Goal: Task Accomplishment & Management: Complete application form

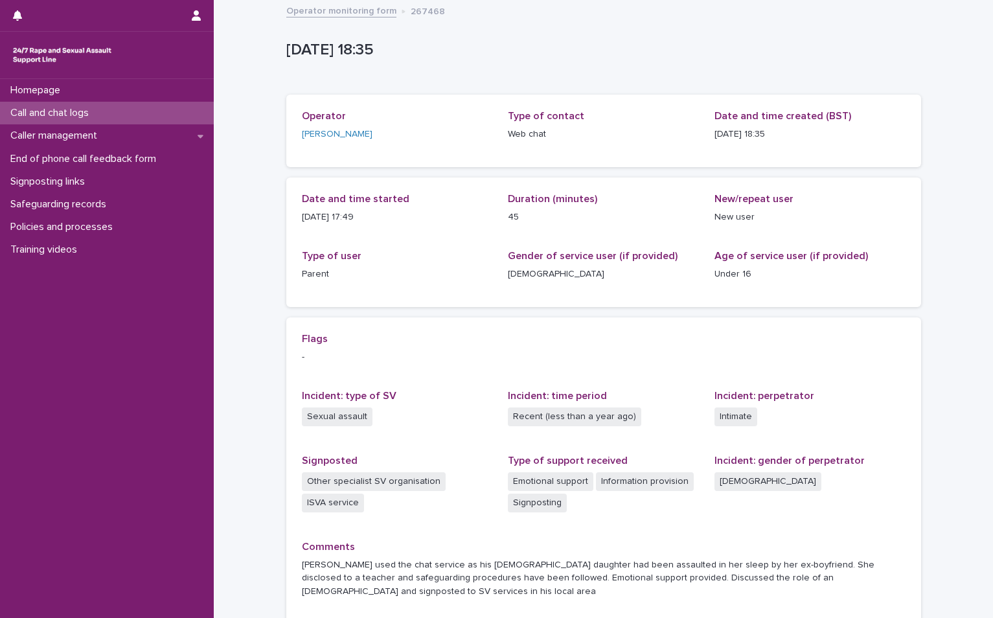
drag, startPoint x: 0, startPoint y: 0, endPoint x: 110, endPoint y: 112, distance: 157.1
click at [110, 112] on div "Call and chat logs" at bounding box center [107, 113] width 214 height 23
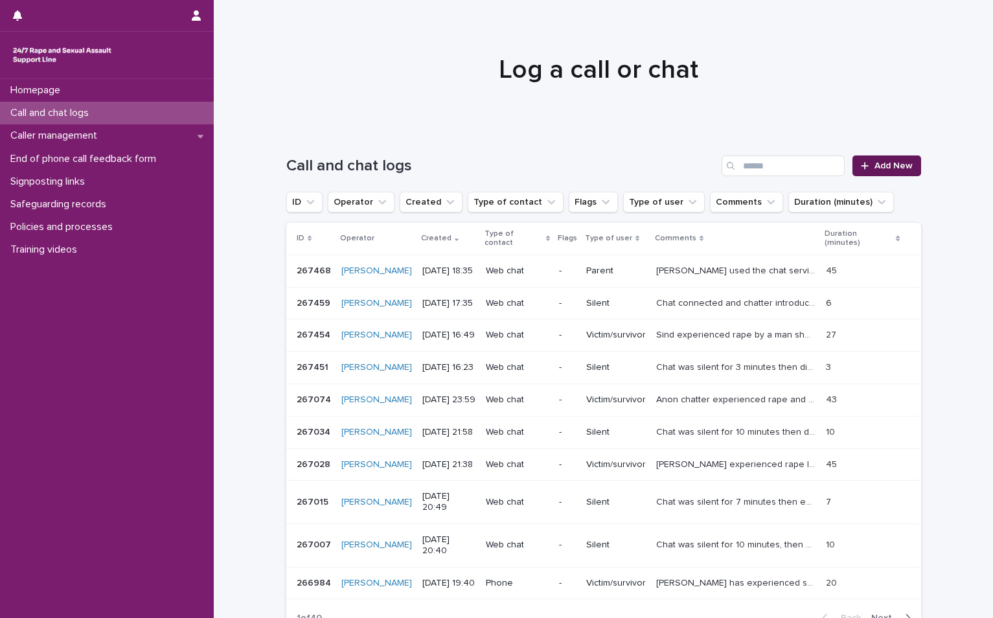
click at [882, 168] on span "Add New" at bounding box center [893, 165] width 38 height 9
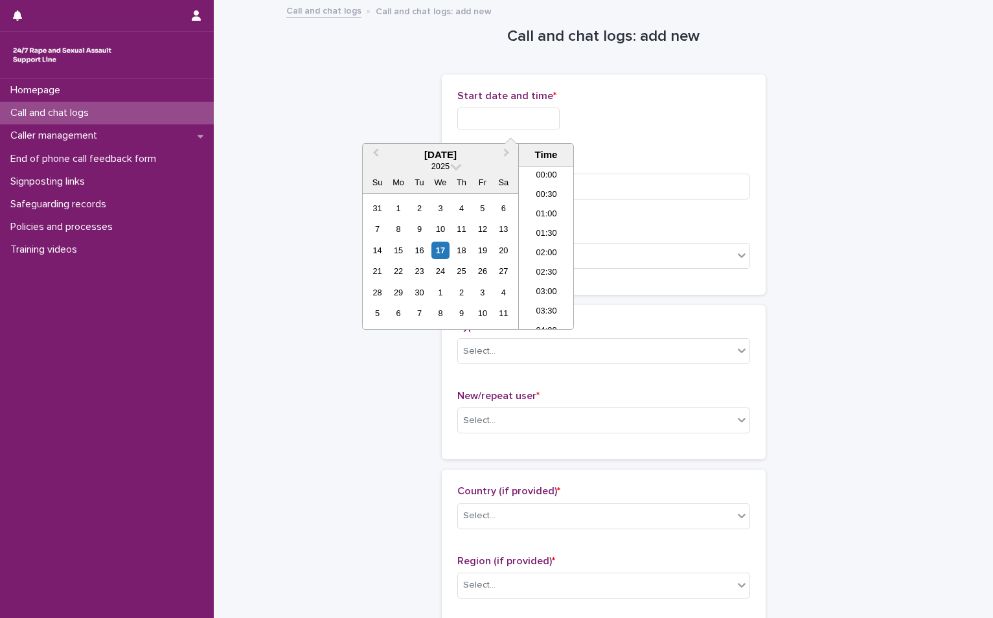
click at [517, 119] on input "text" at bounding box center [508, 118] width 102 height 23
click at [438, 254] on div "17" at bounding box center [439, 250] width 17 height 17
click at [542, 251] on li "19:00" at bounding box center [546, 247] width 55 height 19
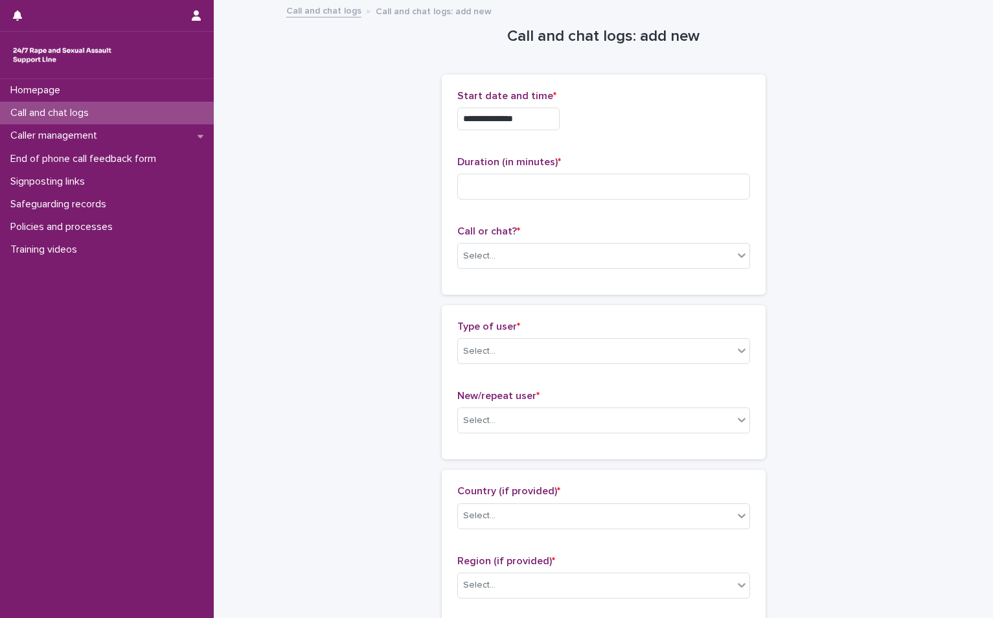
click at [549, 119] on input "**********" at bounding box center [508, 118] width 102 height 23
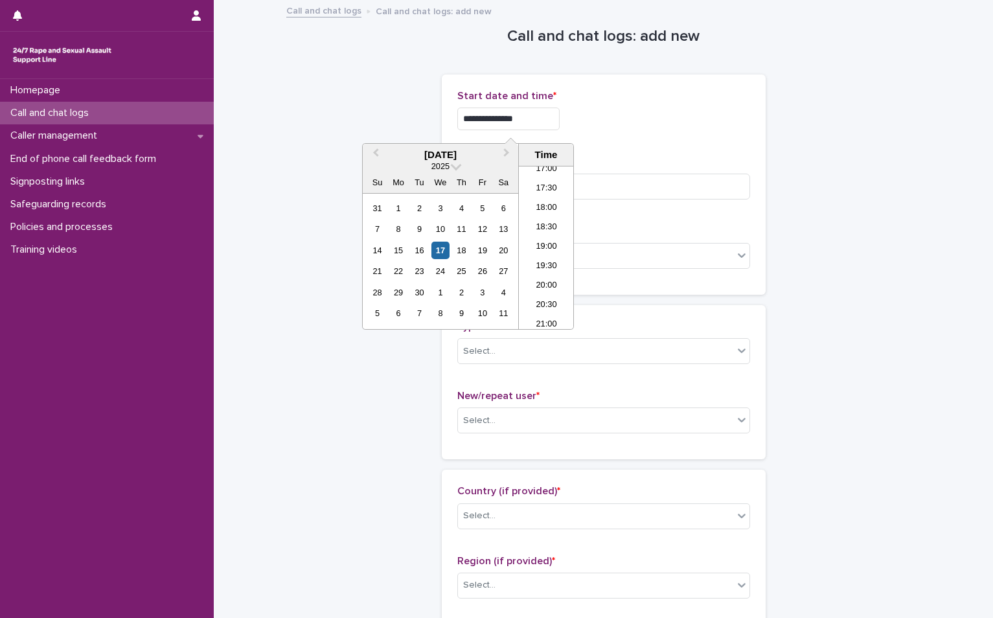
type input "**********"
click at [723, 116] on div "**********" at bounding box center [603, 118] width 293 height 23
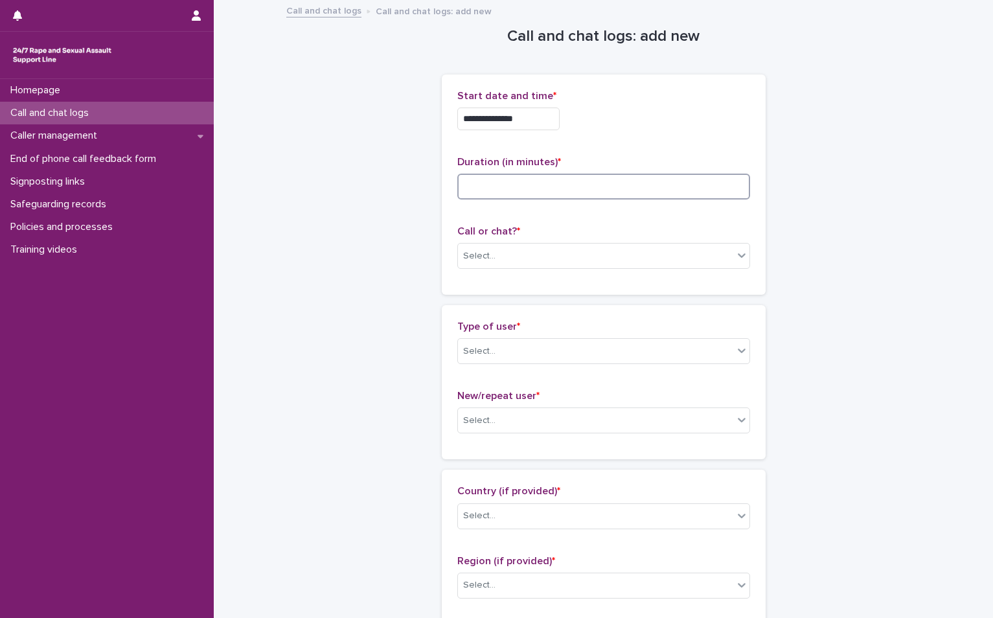
click at [506, 187] on input at bounding box center [603, 187] width 293 height 26
type input "*"
click at [508, 253] on div "Select..." at bounding box center [595, 255] width 275 height 21
click at [493, 310] on div "Web chat" at bounding box center [598, 303] width 291 height 23
click at [493, 345] on div "Select..." at bounding box center [595, 351] width 275 height 21
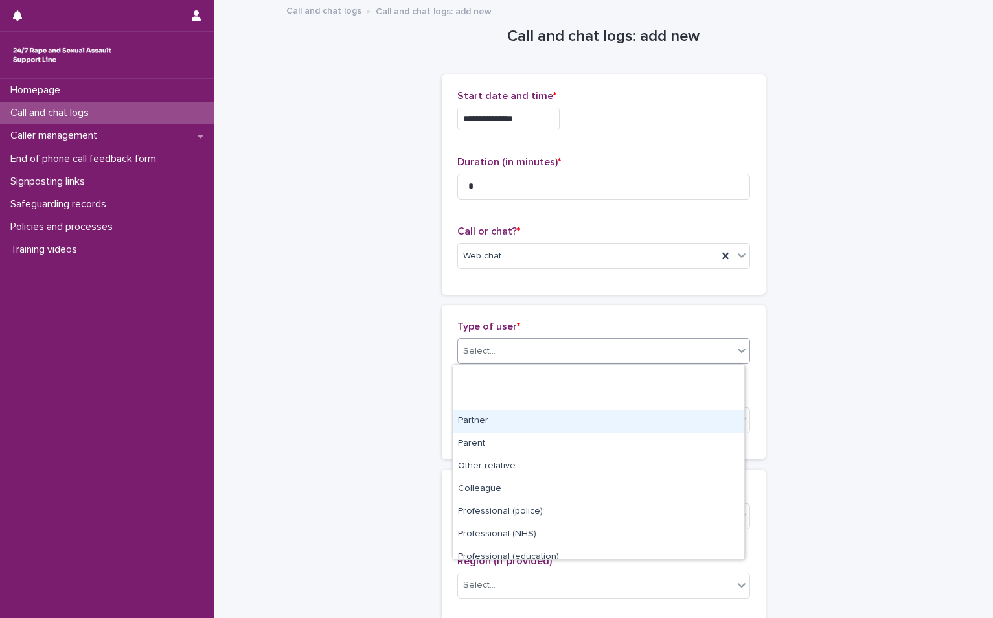
scroll to position [146, 0]
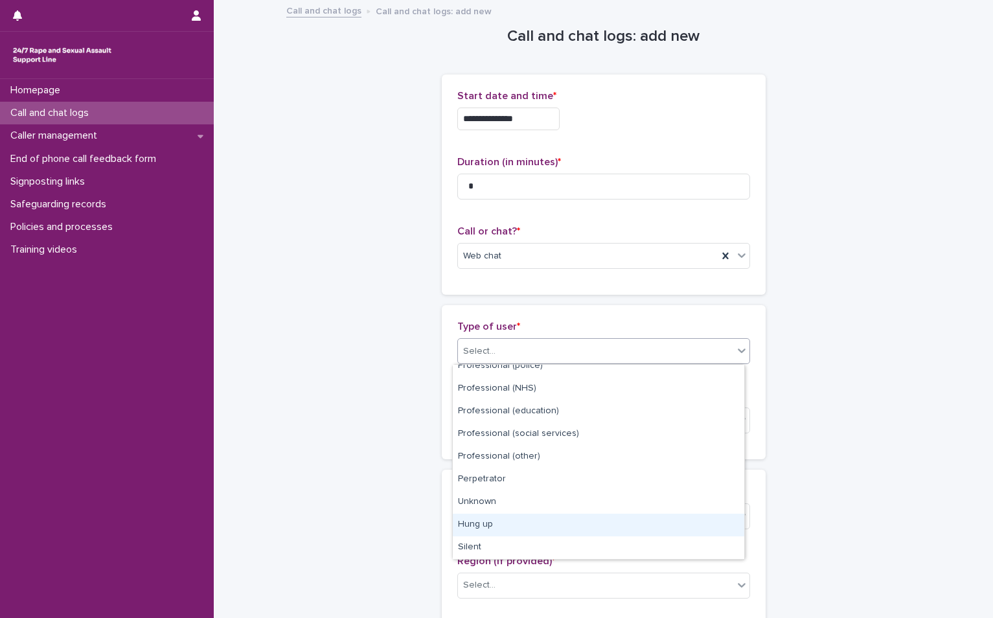
click at [545, 526] on div "Hung up" at bounding box center [598, 525] width 291 height 23
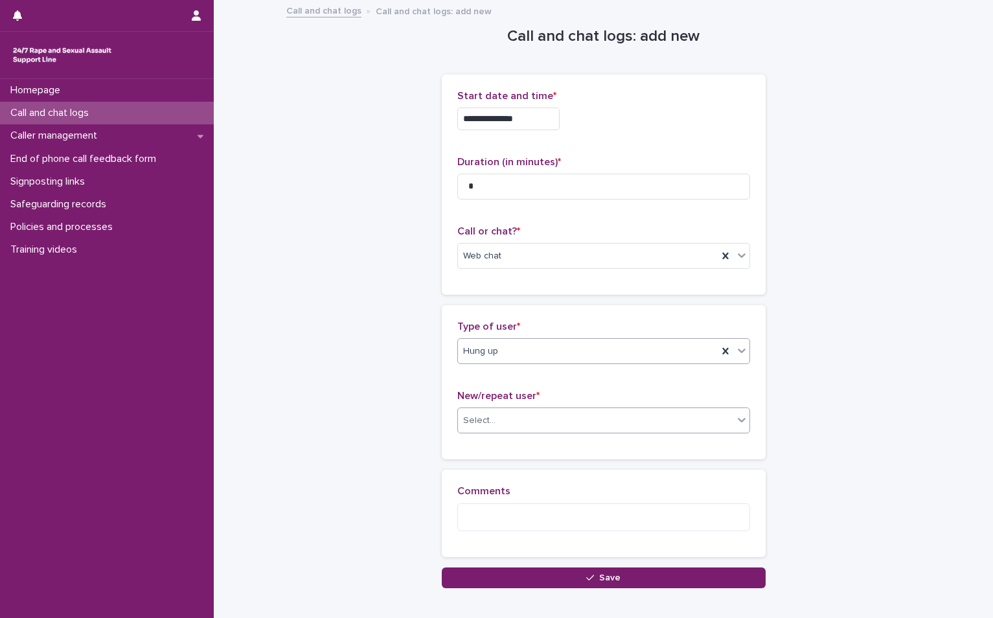
click at [468, 416] on div "Select..." at bounding box center [479, 421] width 32 height 14
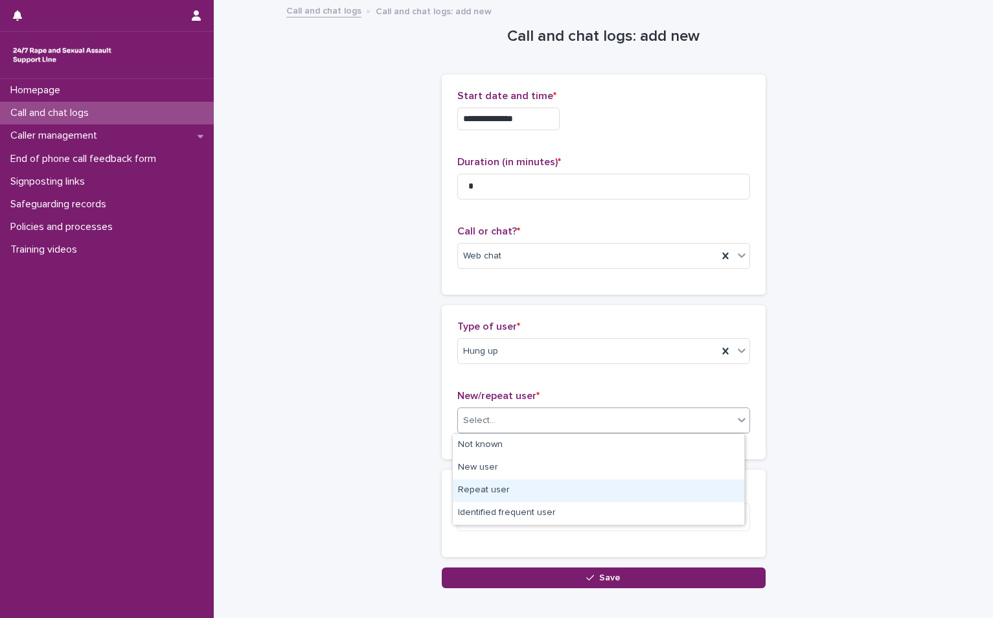
click at [472, 485] on div "Repeat user" at bounding box center [598, 490] width 291 height 23
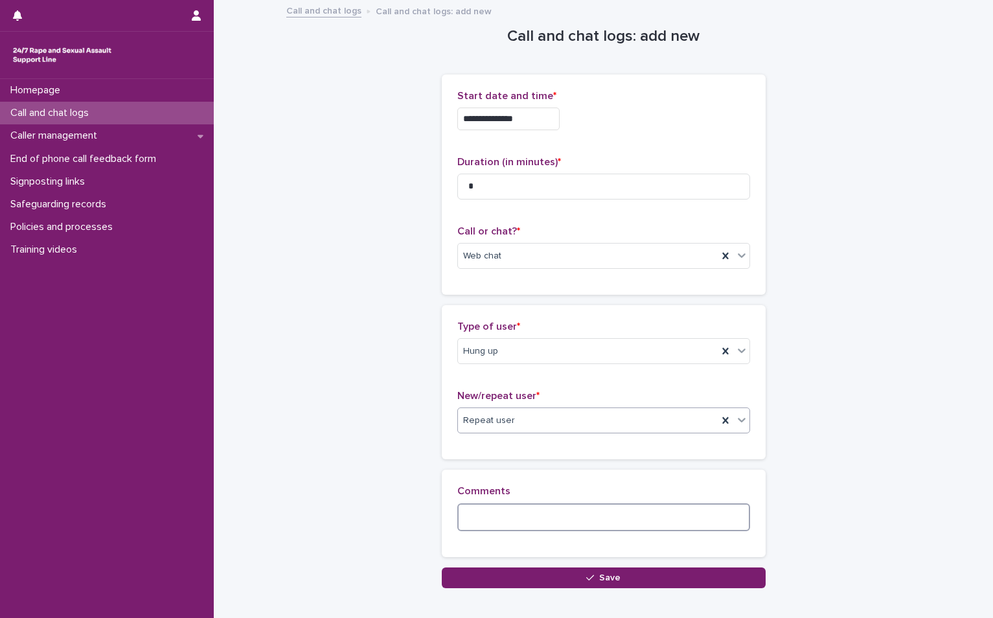
click at [474, 514] on textarea at bounding box center [603, 517] width 293 height 28
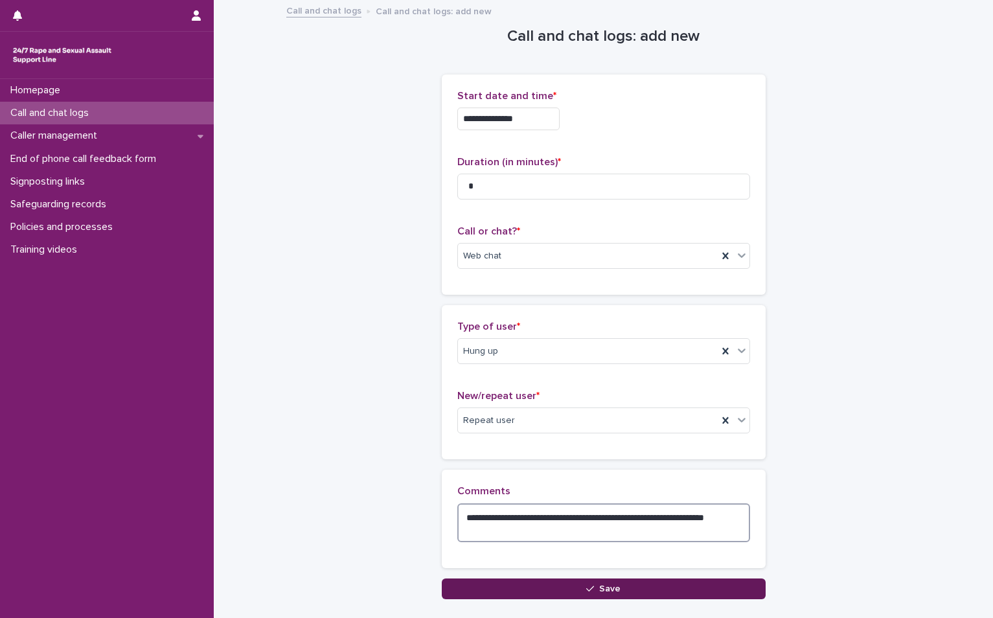
type textarea "**********"
click at [511, 585] on button "Save" at bounding box center [604, 588] width 324 height 21
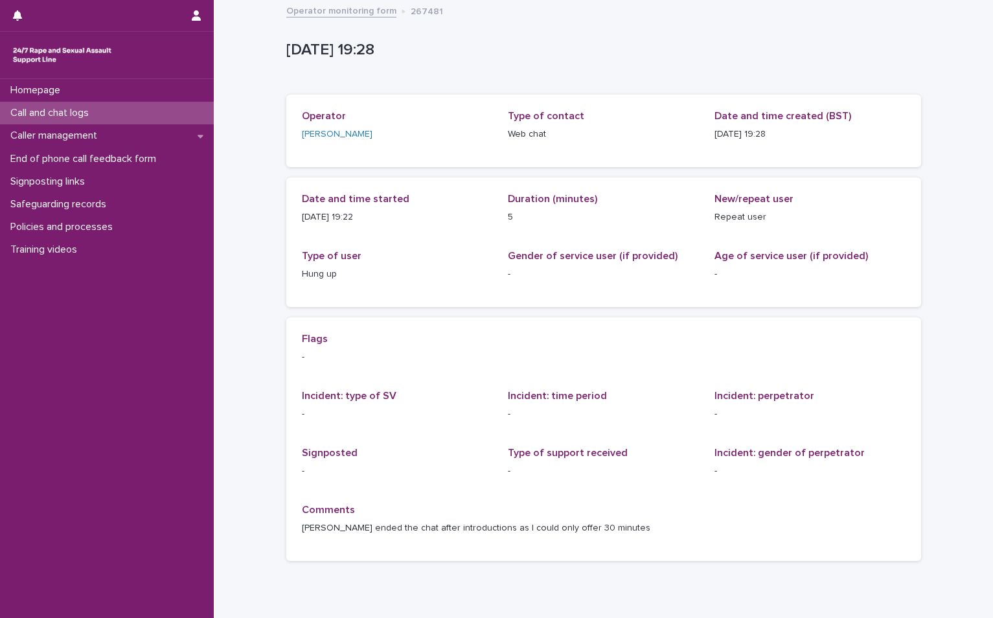
click at [125, 118] on div "Call and chat logs" at bounding box center [107, 113] width 214 height 23
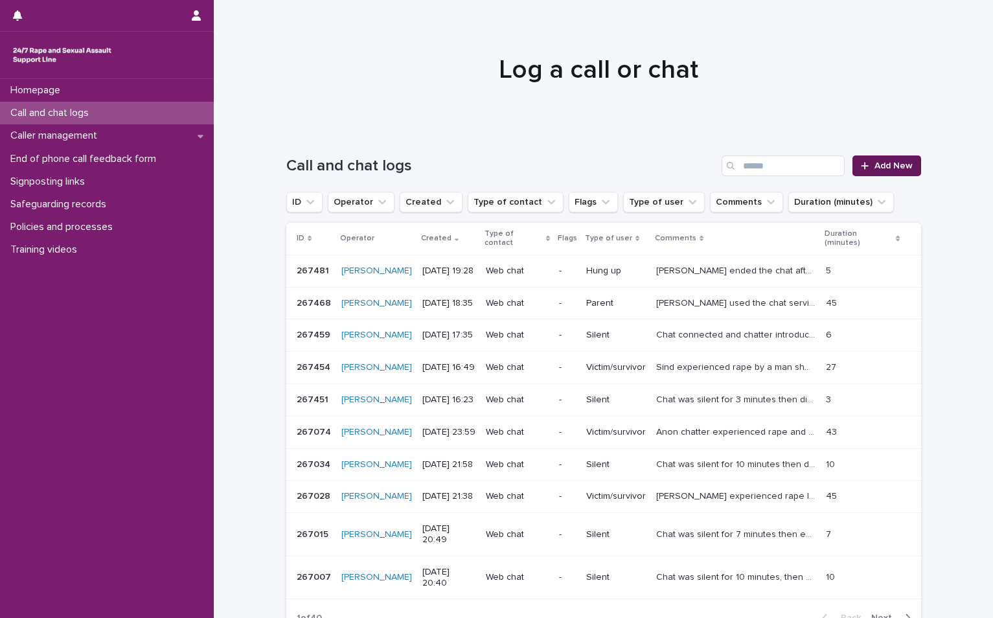
click at [866, 159] on link "Add New" at bounding box center [886, 165] width 68 height 21
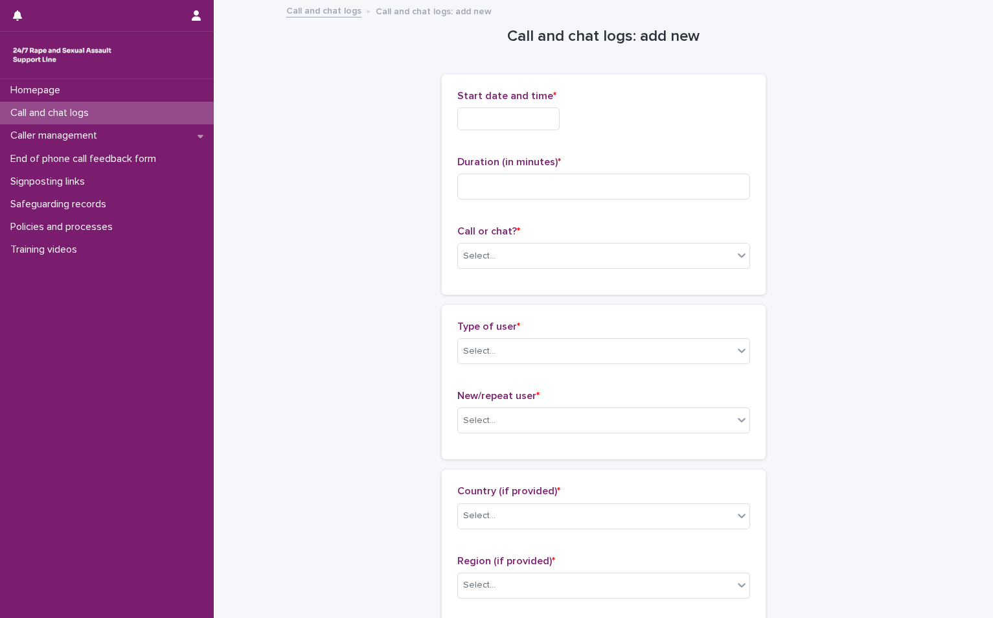
click at [515, 126] on input "text" at bounding box center [508, 118] width 102 height 23
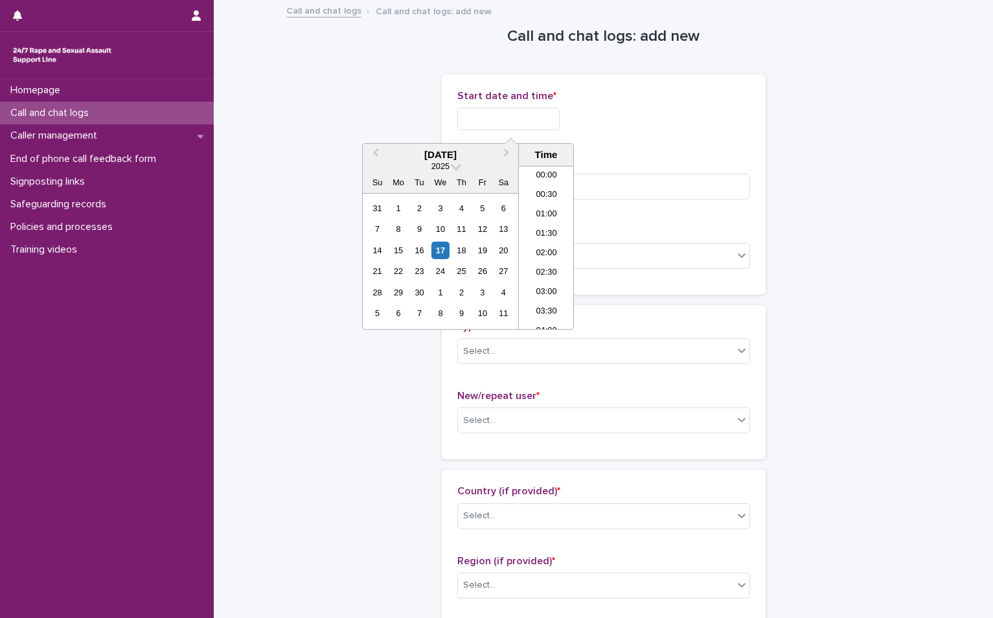
scroll to position [686, 0]
click at [438, 248] on div "17" at bounding box center [439, 250] width 17 height 17
click at [561, 225] on li "19:00" at bounding box center [546, 227] width 55 height 19
click at [538, 117] on input "**********" at bounding box center [508, 118] width 102 height 23
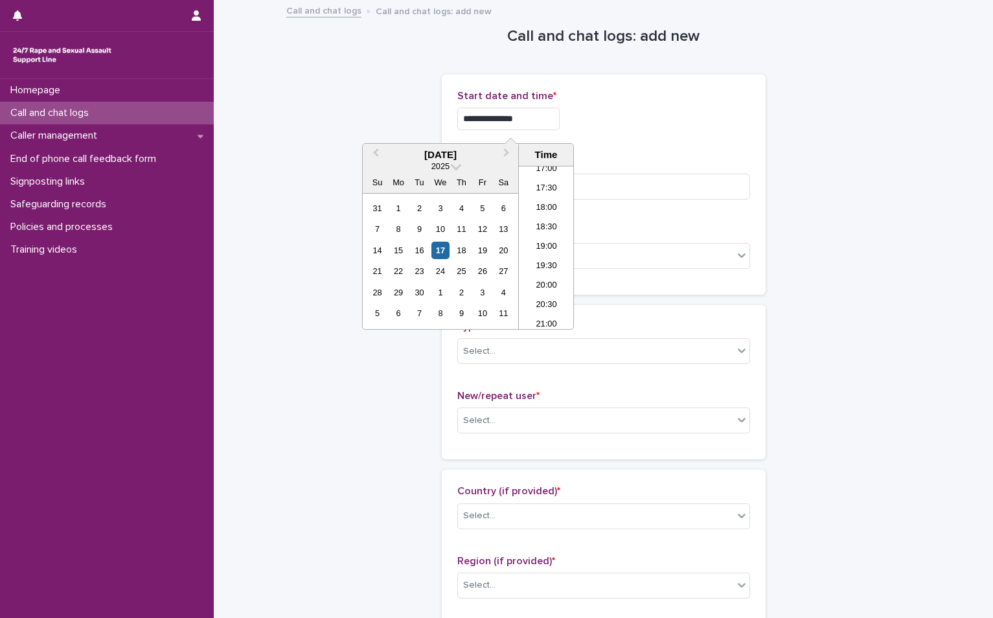
type input "**********"
click at [664, 142] on div "**********" at bounding box center [603, 184] width 293 height 189
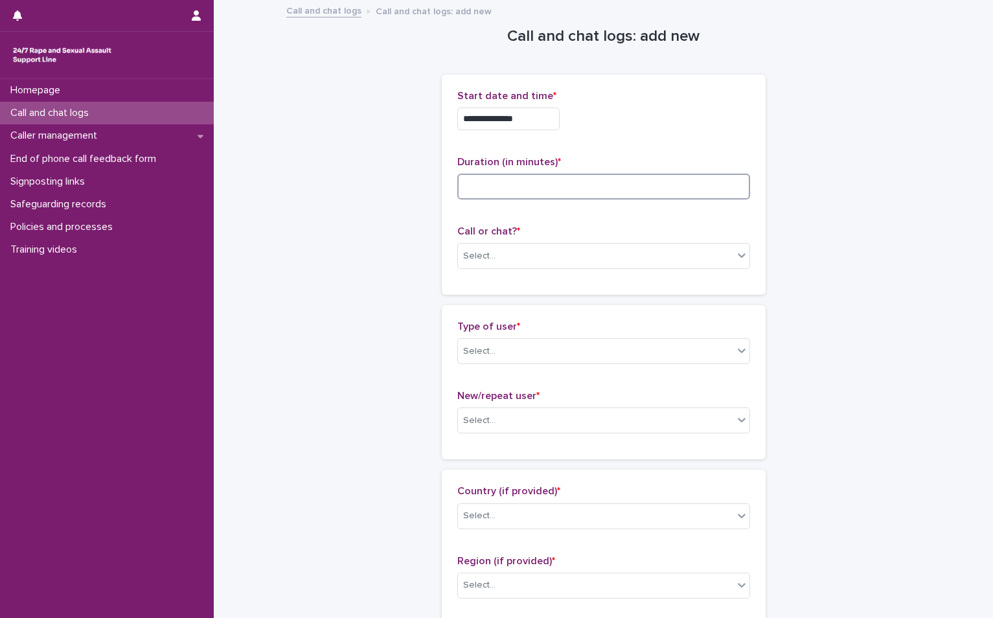
click at [488, 183] on input at bounding box center [603, 187] width 293 height 26
type input "*"
click at [497, 254] on input "text" at bounding box center [497, 256] width 1 height 11
click at [481, 303] on div "Web chat" at bounding box center [598, 303] width 291 height 23
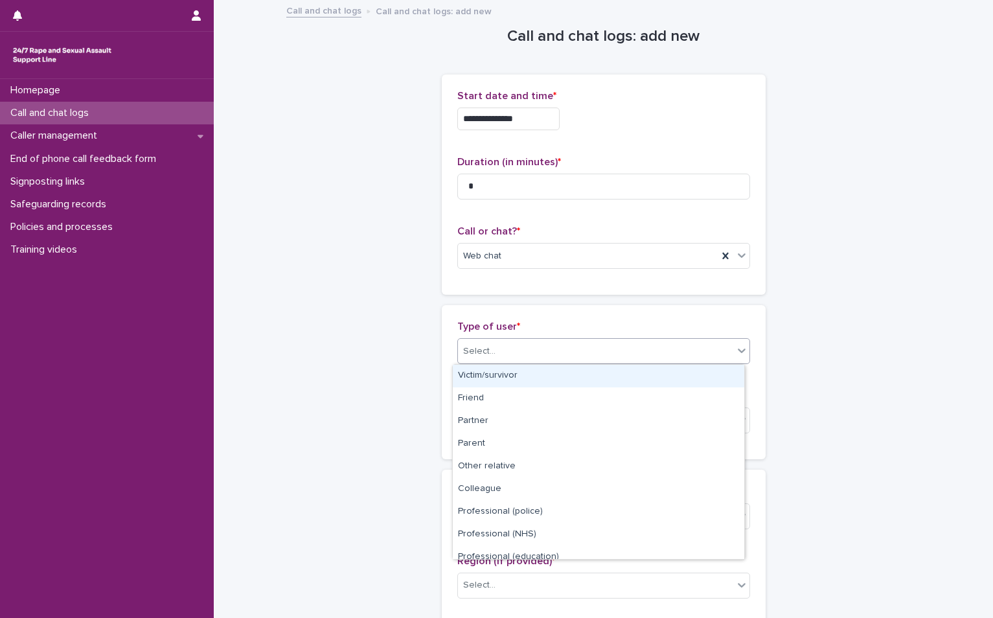
click at [483, 356] on div "Select..." at bounding box center [479, 352] width 32 height 14
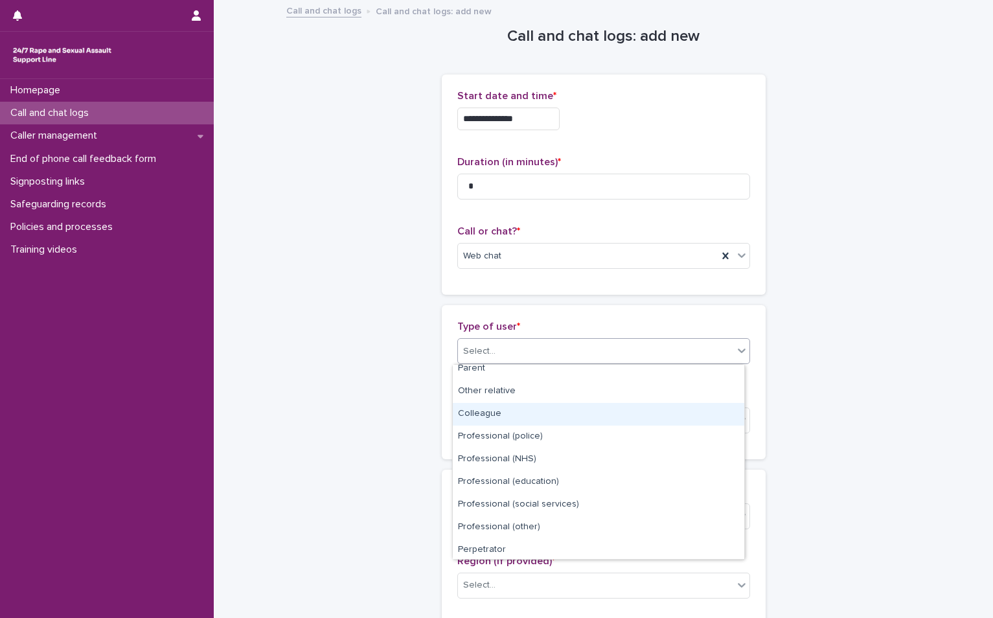
scroll to position [146, 0]
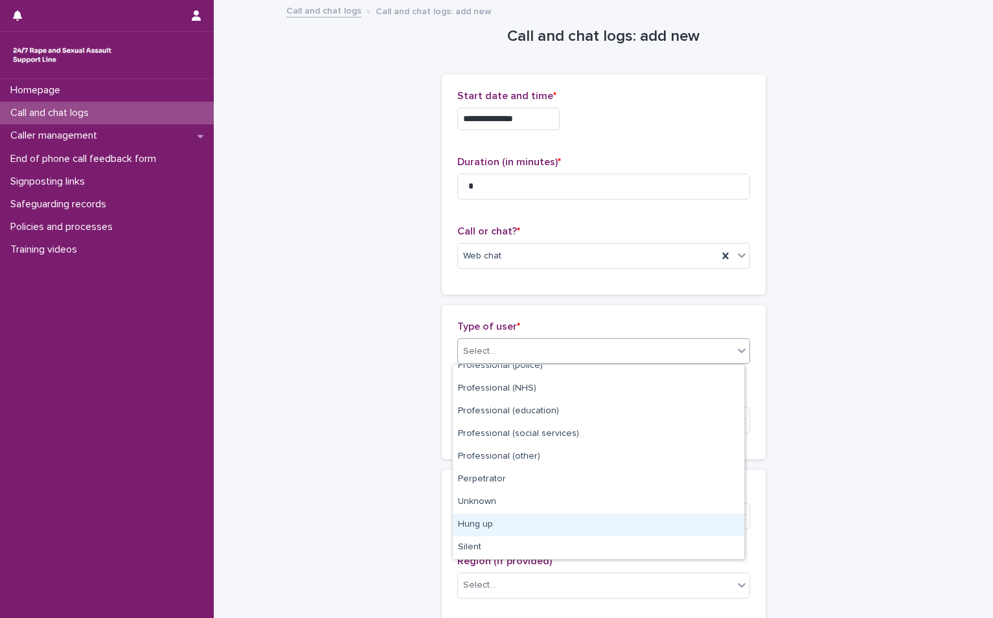
click at [524, 530] on div "Hung up" at bounding box center [598, 525] width 291 height 23
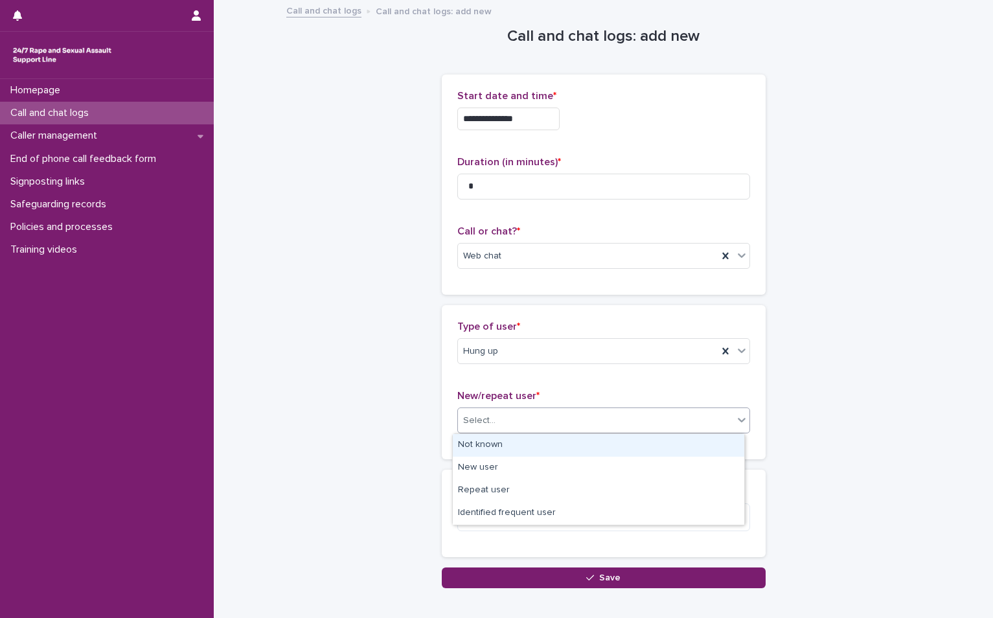
click at [505, 422] on div "Select..." at bounding box center [595, 420] width 275 height 21
click at [505, 448] on div "Not known" at bounding box center [598, 445] width 291 height 23
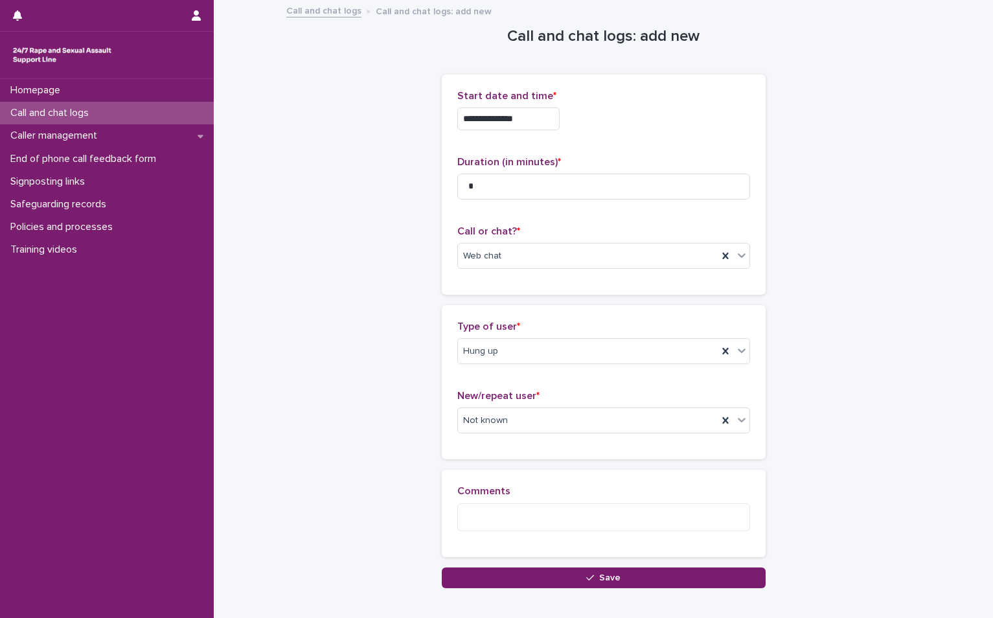
click at [508, 534] on div "Comments" at bounding box center [603, 513] width 293 height 56
click at [514, 508] on textarea at bounding box center [603, 517] width 293 height 28
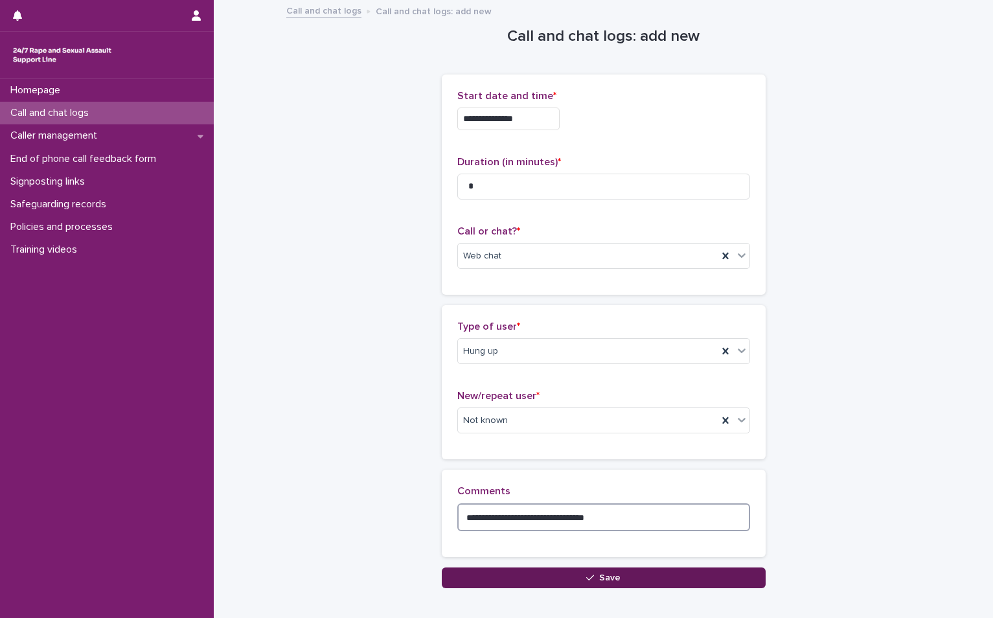
type textarea "**********"
click at [609, 576] on span "Save" at bounding box center [609, 577] width 21 height 9
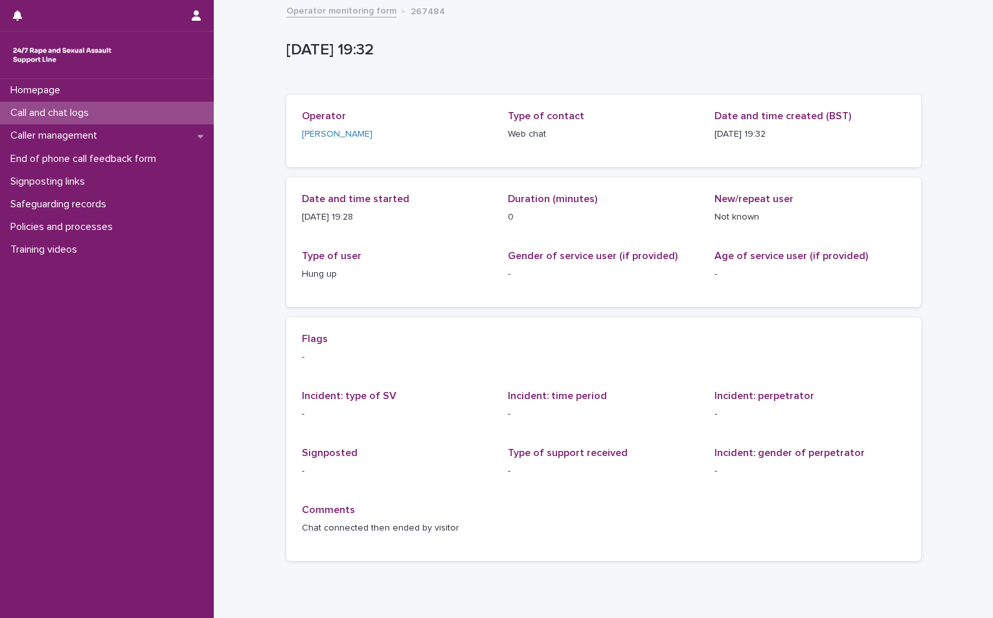
click at [73, 110] on p "Call and chat logs" at bounding box center [52, 113] width 94 height 12
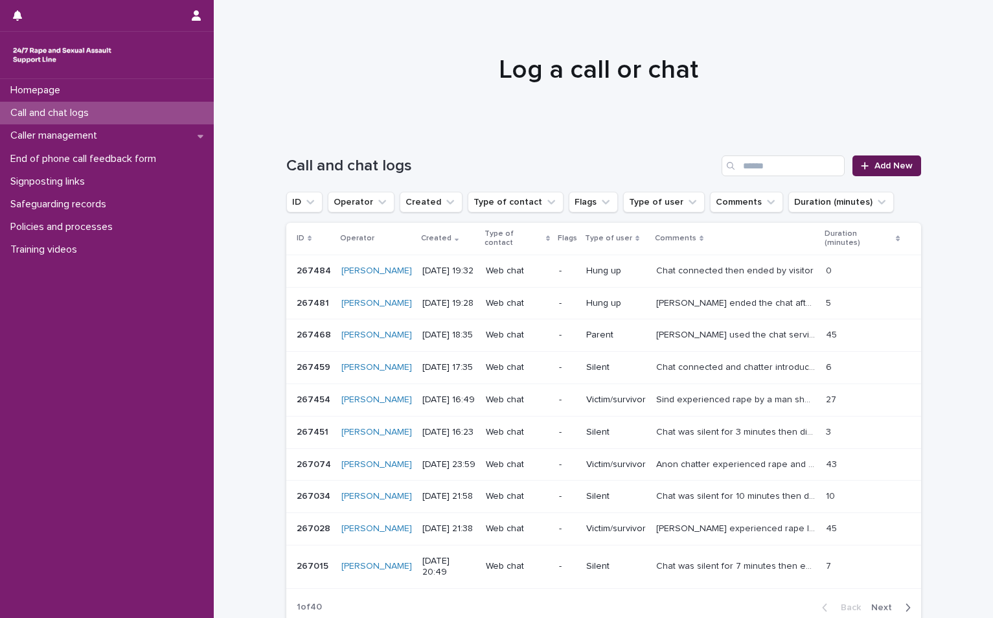
click at [869, 166] on div at bounding box center [867, 165] width 13 height 9
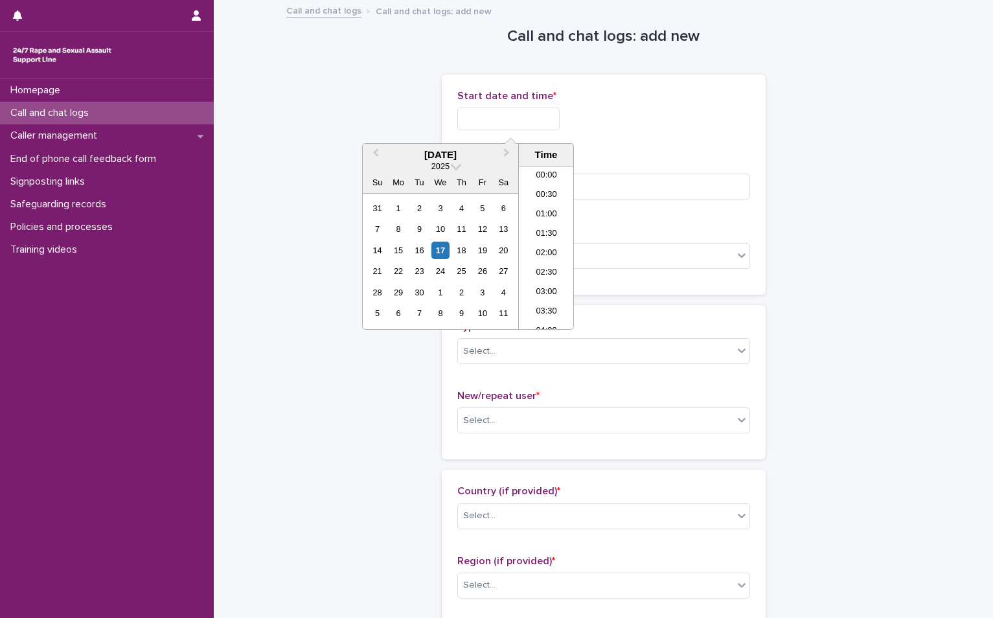
click at [538, 118] on input "text" at bounding box center [508, 118] width 102 height 23
click at [444, 249] on div "17" at bounding box center [439, 250] width 17 height 17
click at [552, 245] on li "19:30" at bounding box center [546, 247] width 55 height 19
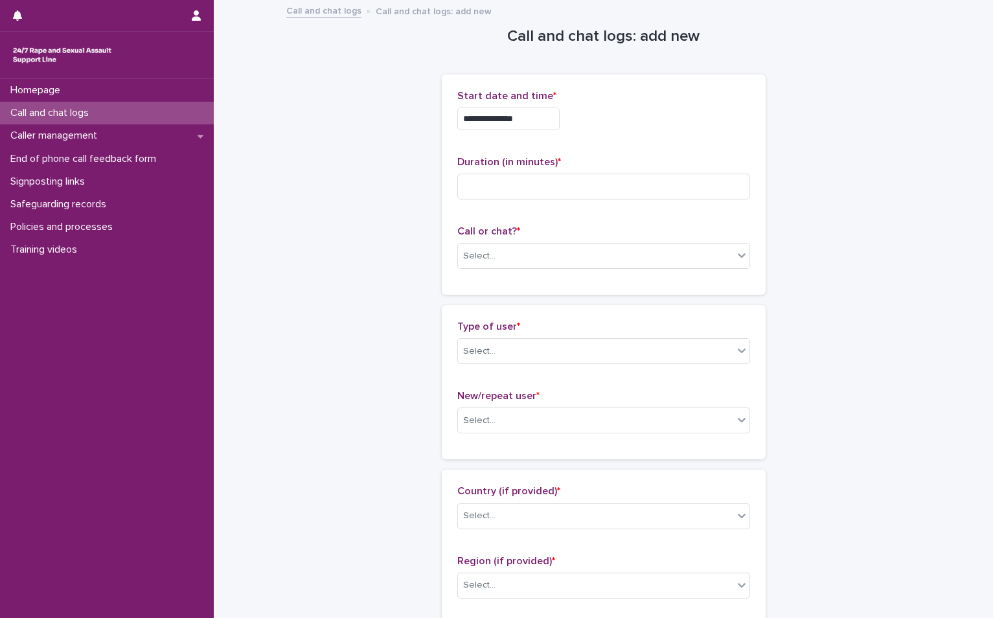
click at [549, 119] on input "**********" at bounding box center [508, 118] width 102 height 23
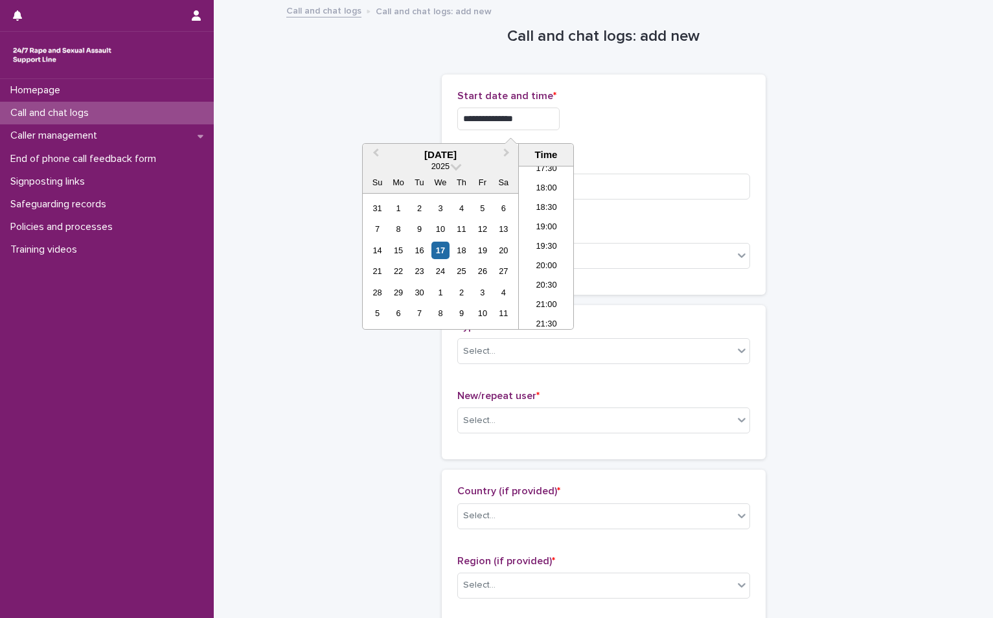
type input "**********"
click at [661, 133] on div "**********" at bounding box center [603, 115] width 293 height 51
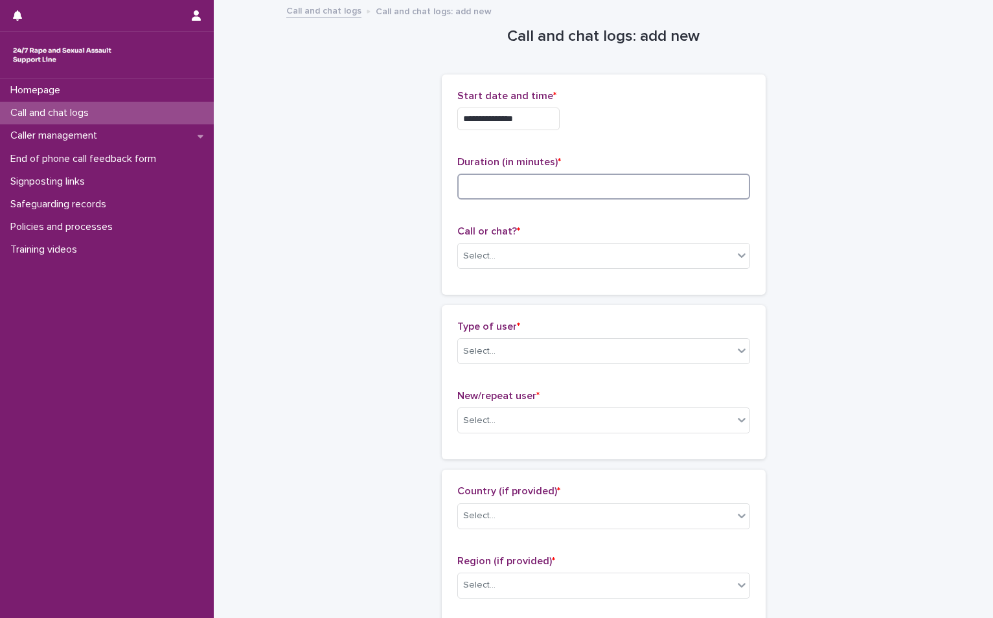
click at [605, 174] on input at bounding box center [603, 187] width 293 height 26
type input "*"
click at [498, 260] on div "Select..." at bounding box center [595, 255] width 275 height 21
click at [484, 307] on div "Web chat" at bounding box center [598, 303] width 291 height 23
click at [510, 352] on div "Select..." at bounding box center [595, 351] width 275 height 21
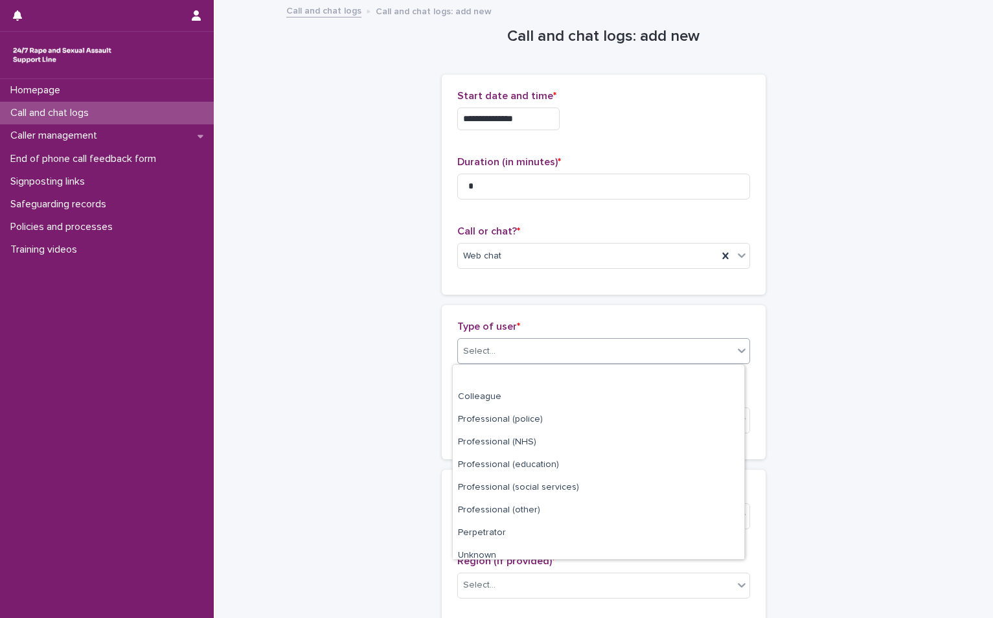
scroll to position [146, 0]
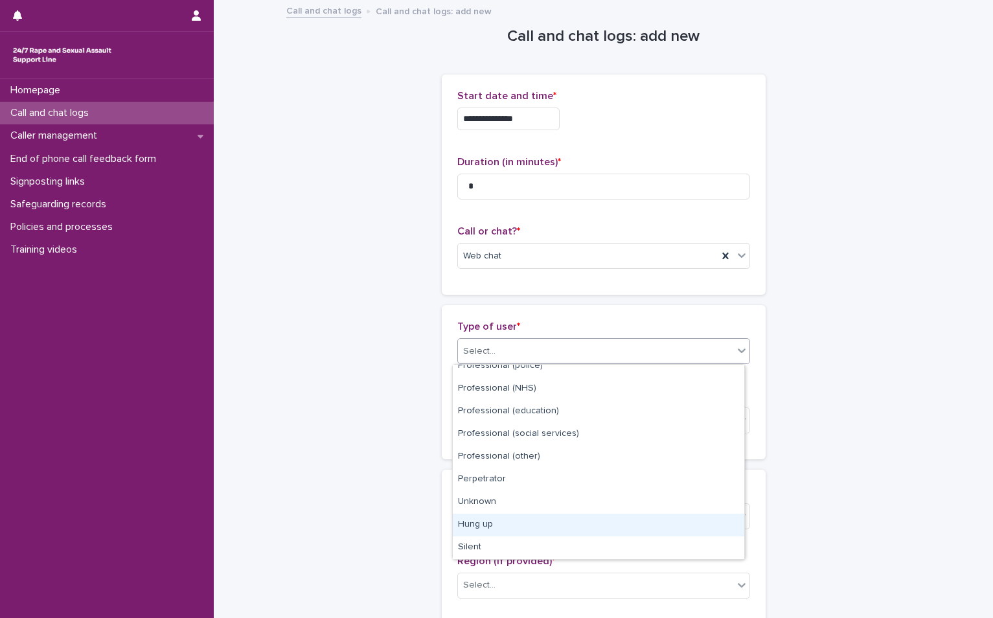
drag, startPoint x: 505, startPoint y: 561, endPoint x: 497, endPoint y: 525, distance: 37.9
click at [497, 525] on div "Hung up" at bounding box center [598, 525] width 291 height 23
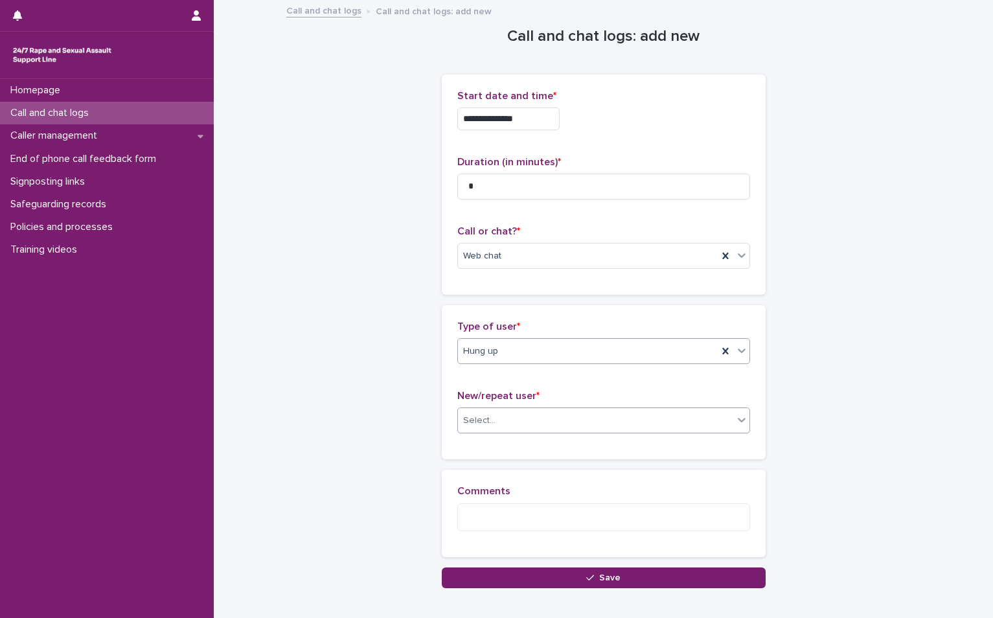
click at [487, 425] on div "Select..." at bounding box center [479, 421] width 32 height 14
click at [492, 447] on div "Not known" at bounding box center [598, 445] width 291 height 23
click at [506, 496] on p "Comments" at bounding box center [603, 491] width 293 height 12
click at [508, 522] on textarea at bounding box center [603, 517] width 293 height 28
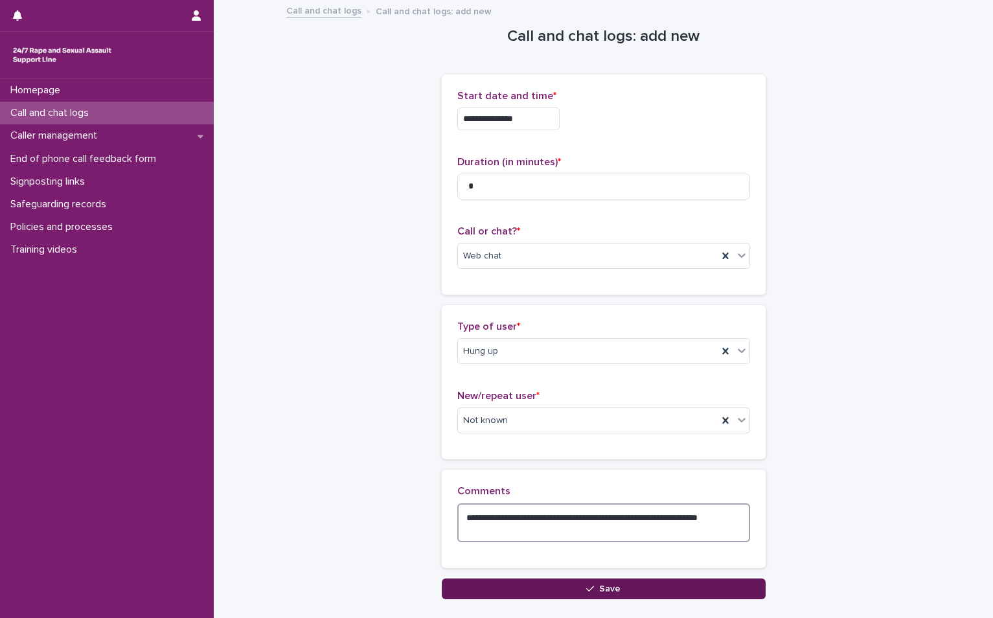
type textarea "**********"
click at [601, 589] on span "Save" at bounding box center [609, 588] width 21 height 9
